Goal: Task Accomplishment & Management: Use online tool/utility

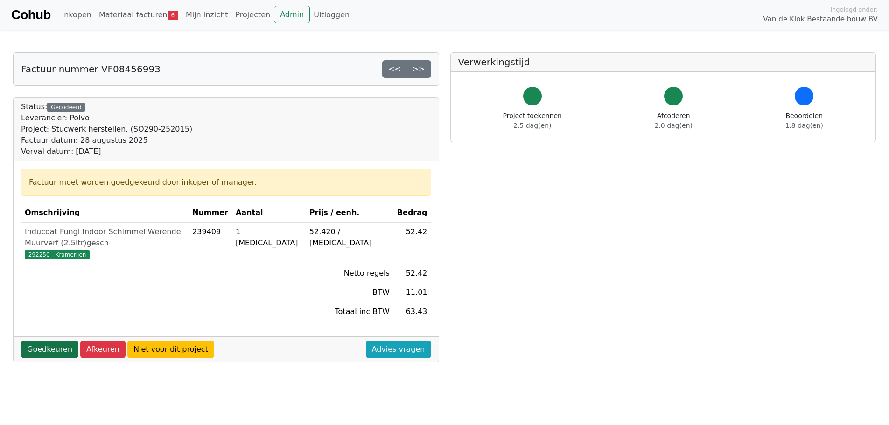
click at [45, 341] on link "Goedkeuren" at bounding box center [49, 350] width 57 height 18
click at [46, 341] on link "Goedkeuren" at bounding box center [49, 350] width 57 height 18
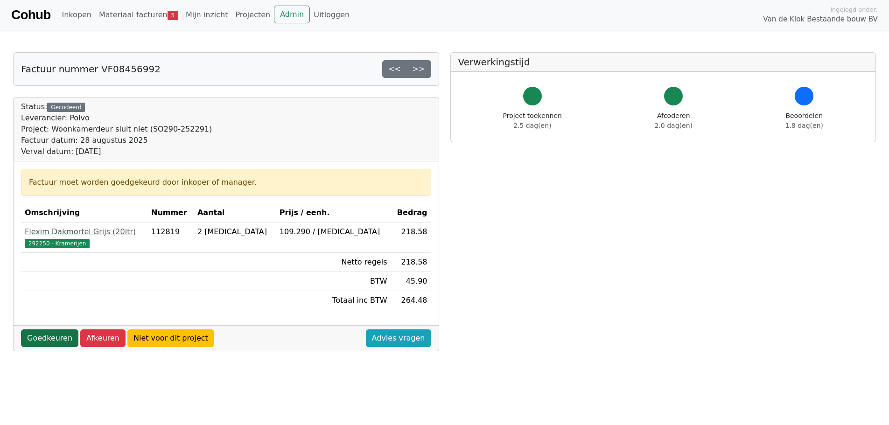
drag, startPoint x: 51, startPoint y: 327, endPoint x: 44, endPoint y: 335, distance: 9.9
click at [51, 328] on div "Goedkeuren Afkeuren Niet voor dit project Advies vragen" at bounding box center [226, 338] width 425 height 26
click at [43, 337] on link "Goedkeuren" at bounding box center [49, 338] width 57 height 18
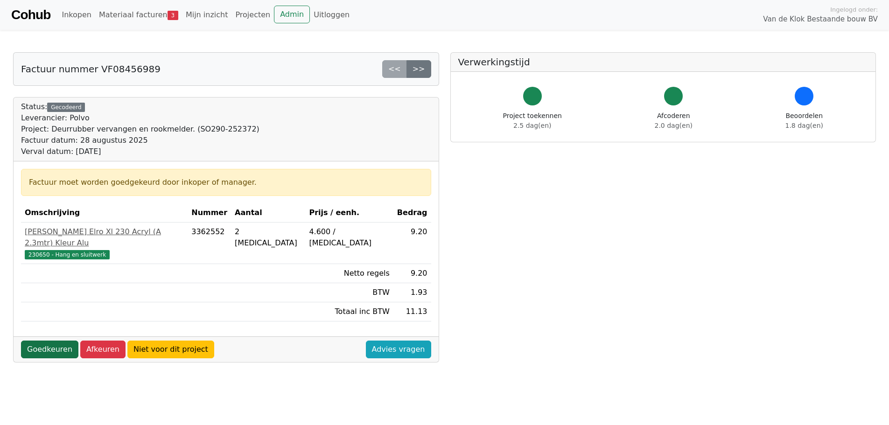
click at [49, 341] on link "Goedkeuren" at bounding box center [49, 350] width 57 height 18
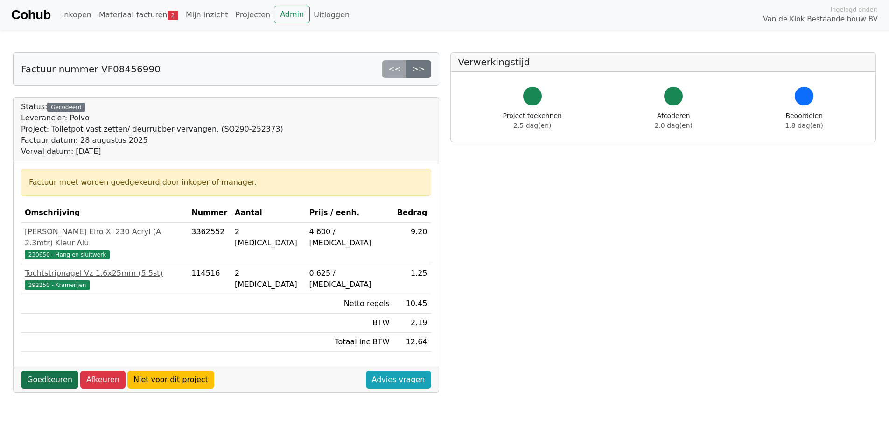
click at [43, 372] on link "Goedkeuren" at bounding box center [49, 380] width 57 height 18
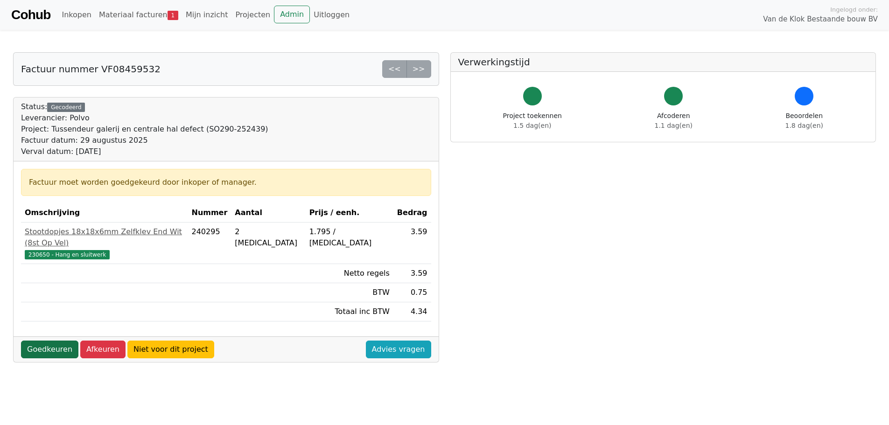
click at [39, 341] on link "Goedkeuren" at bounding box center [49, 350] width 57 height 18
